Goal: Task Accomplishment & Management: Complete application form

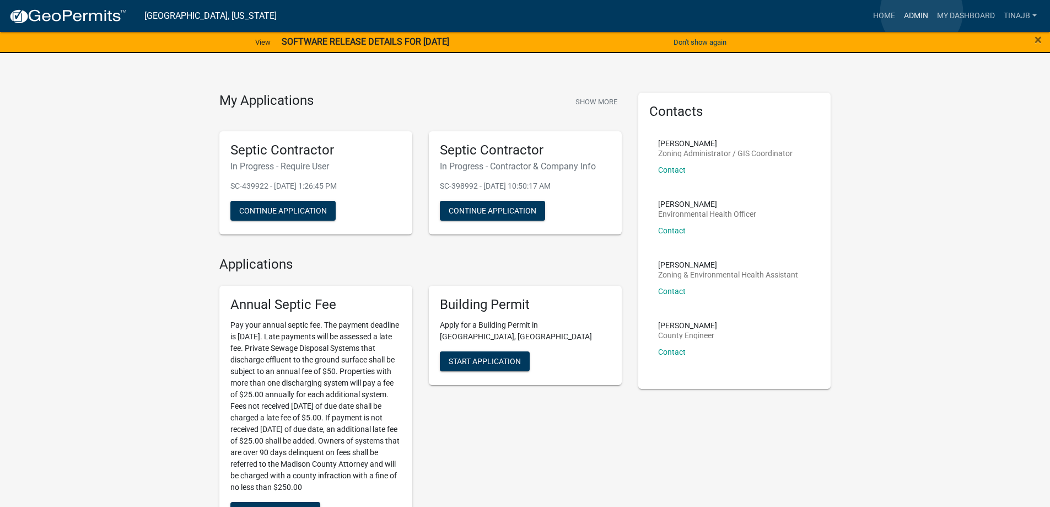
click at [922, 12] on link "Admin" at bounding box center [916, 16] width 33 height 21
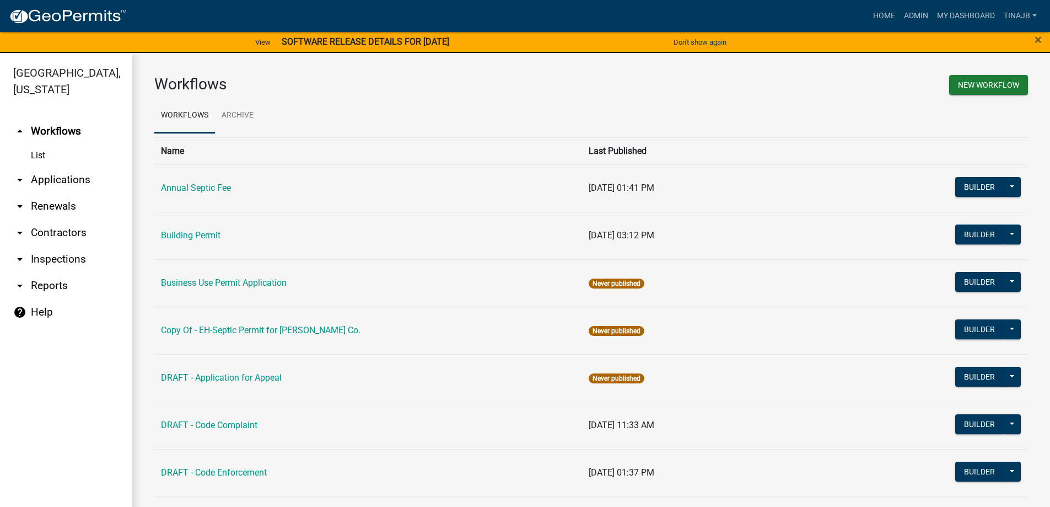
click at [61, 168] on link "arrow_drop_down Applications" at bounding box center [66, 180] width 132 height 26
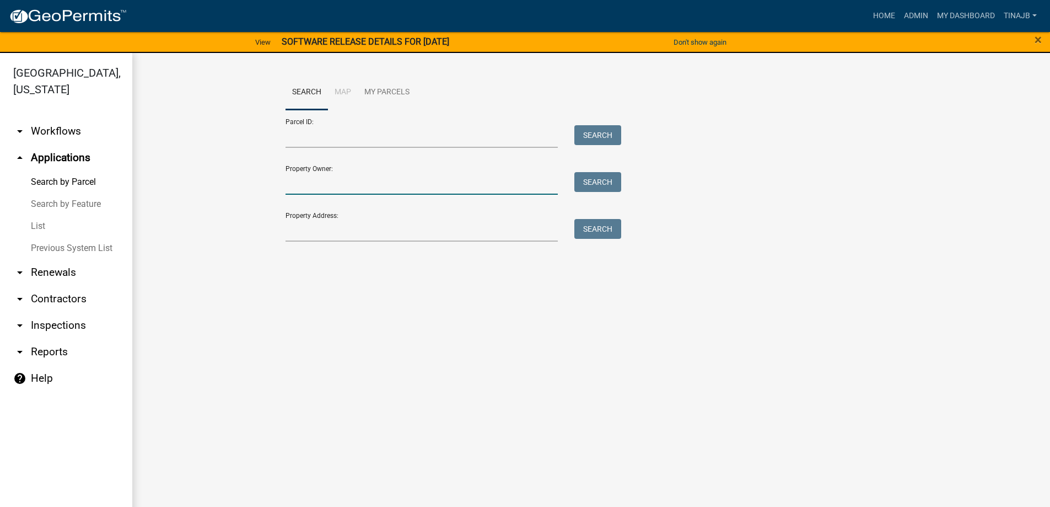
click at [328, 180] on input "Property Owner:" at bounding box center [422, 183] width 273 height 23
type input "[PERSON_NAME]"
click at [605, 179] on button "Search" at bounding box center [598, 182] width 47 height 20
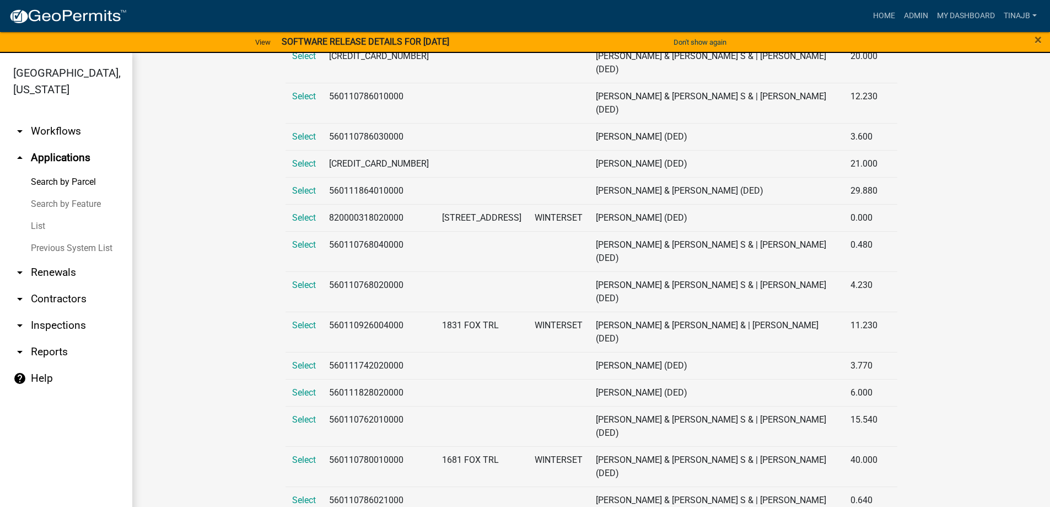
scroll to position [276, 0]
click at [294, 454] on span "Select" at bounding box center [304, 459] width 24 height 10
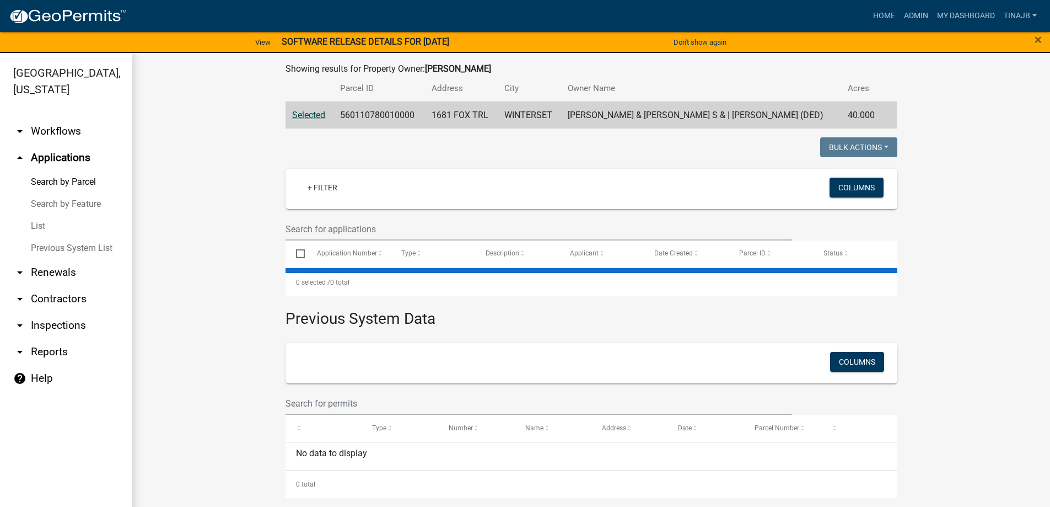
scroll to position [0, 0]
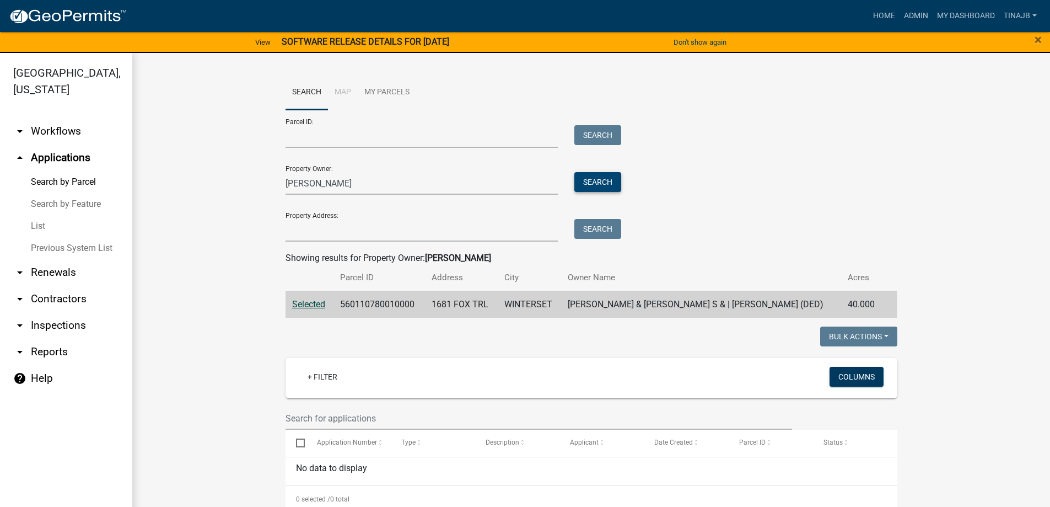
click at [596, 185] on button "Search" at bounding box center [598, 182] width 47 height 20
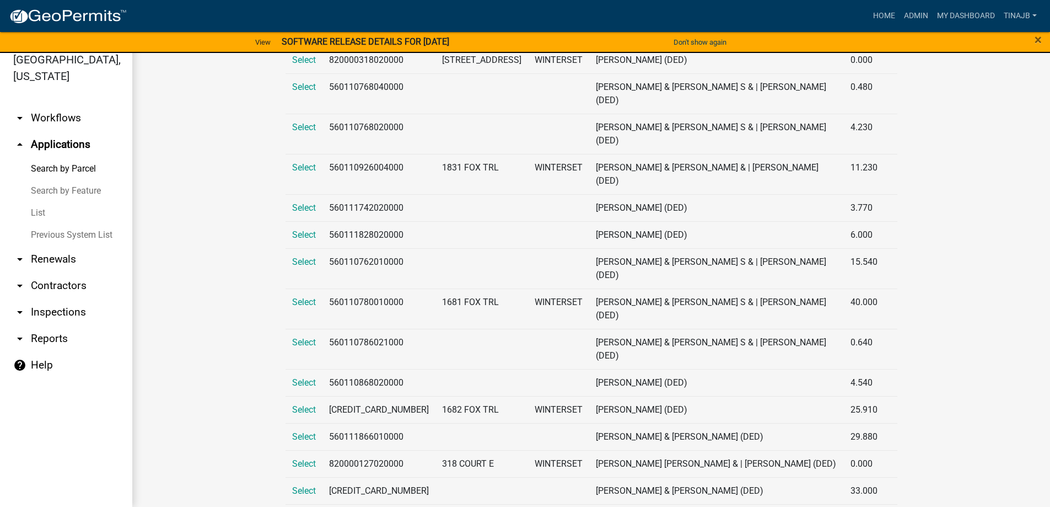
scroll to position [419, 0]
click at [294, 432] on span "Select" at bounding box center [304, 437] width 24 height 10
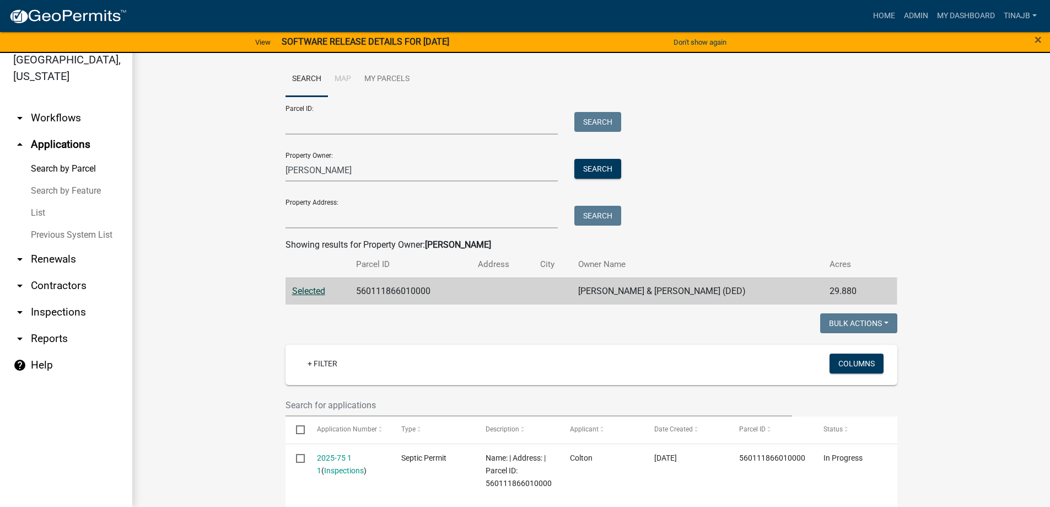
scroll to position [165, 0]
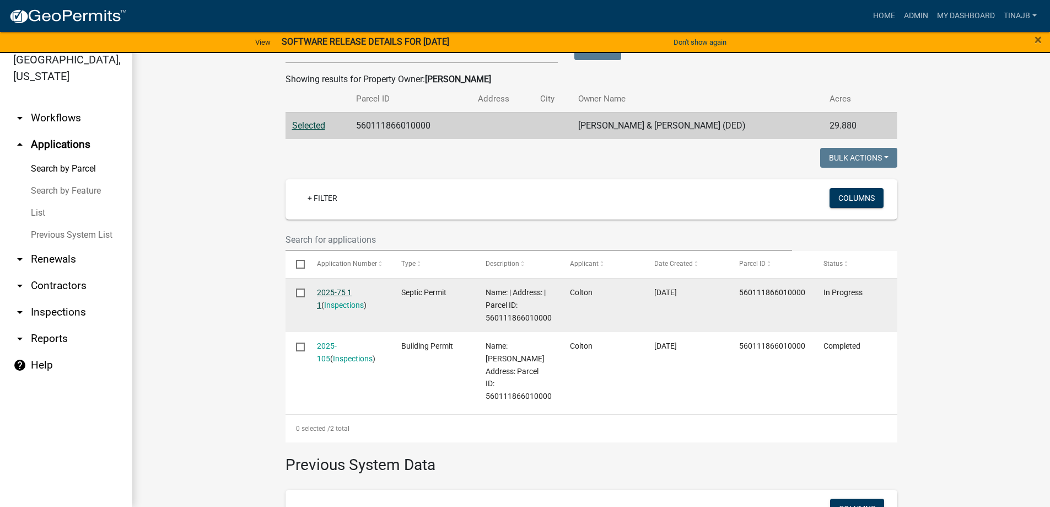
click at [335, 291] on link "2025-75 1 1" at bounding box center [334, 299] width 35 height 22
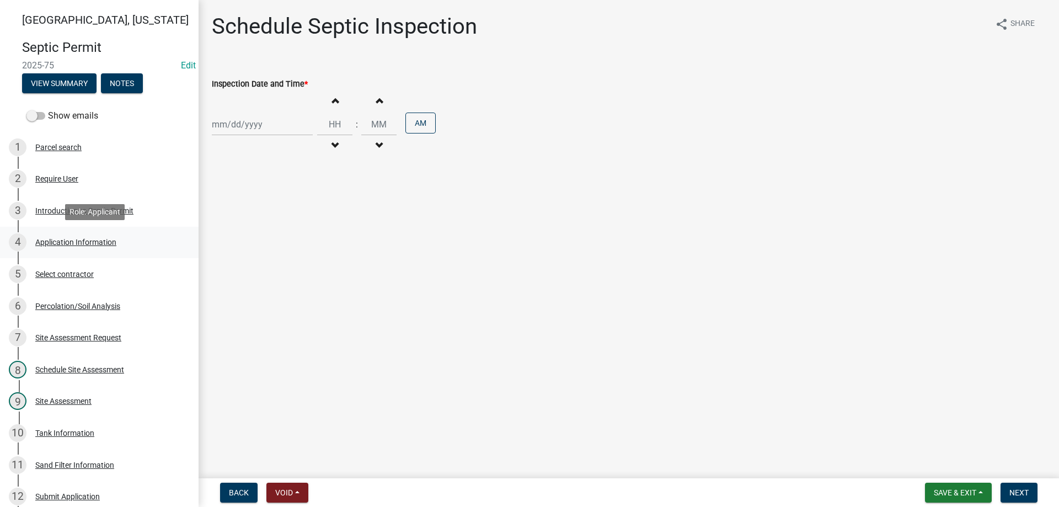
click at [53, 240] on div "Application Information" at bounding box center [75, 242] width 81 height 8
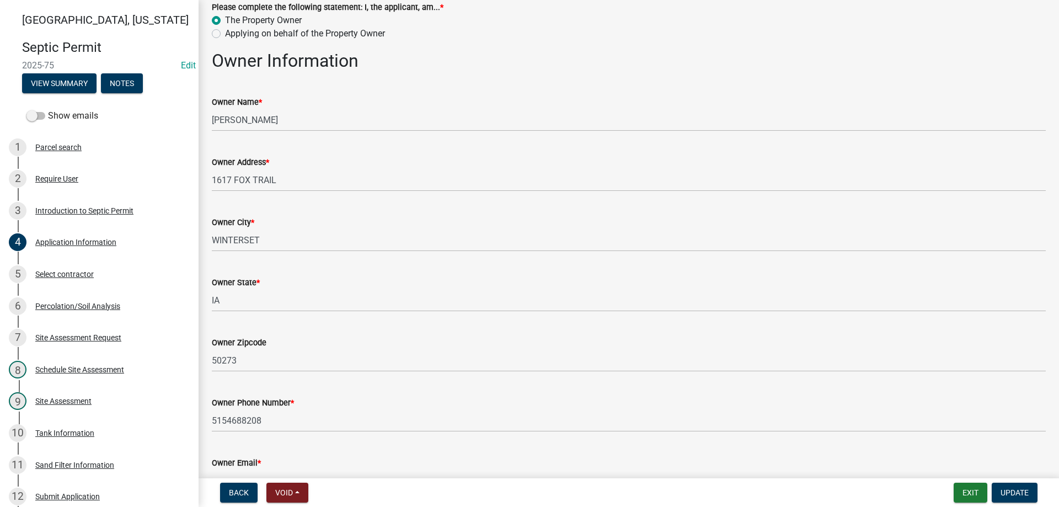
scroll to position [165, 0]
